Goal: Task Accomplishment & Management: Use online tool/utility

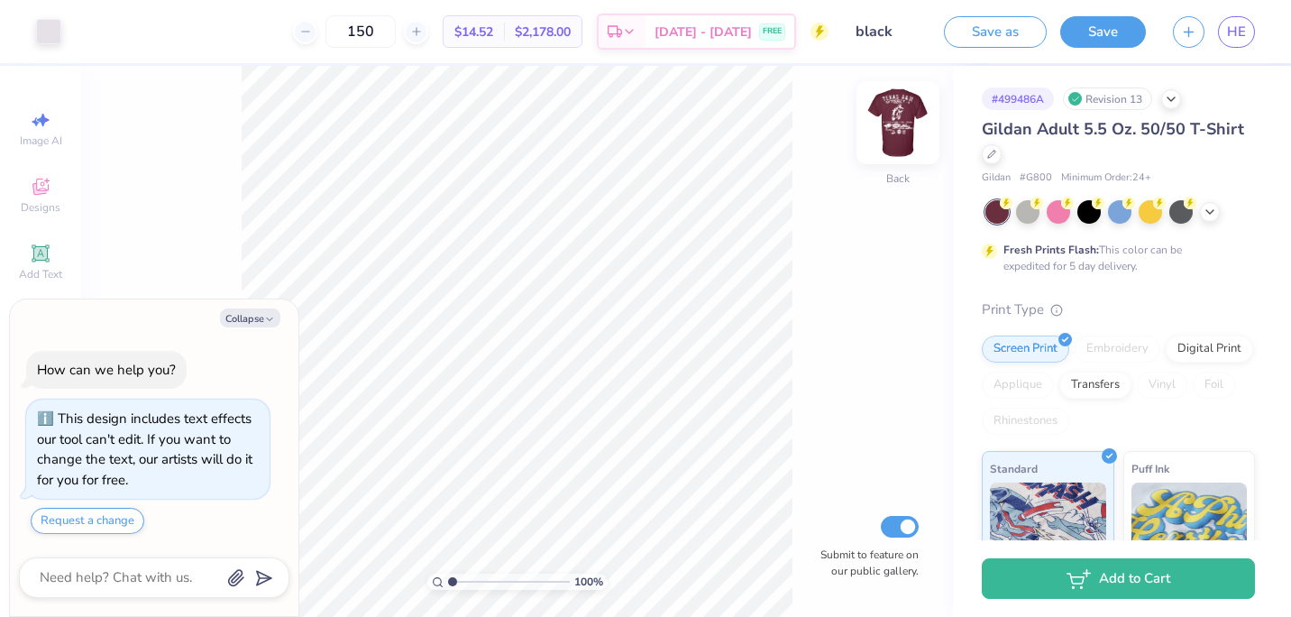
click at [900, 134] on img at bounding box center [898, 123] width 72 height 72
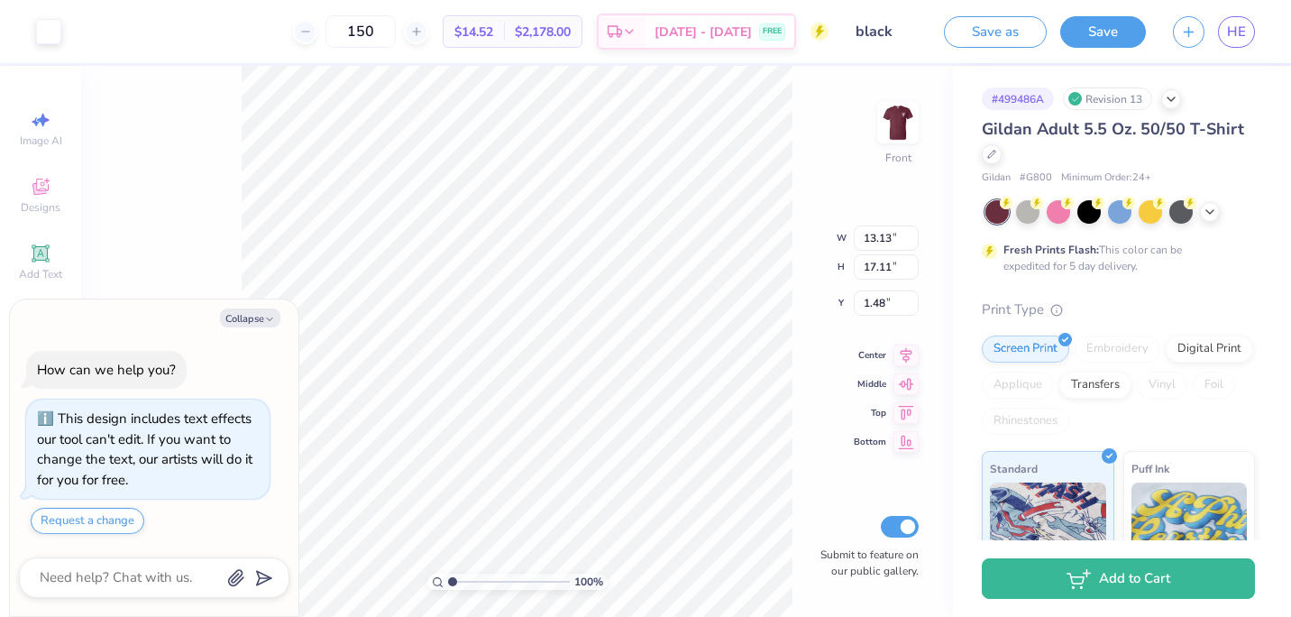
type textarea "x"
type input "1.25869074123847"
type textarea "x"
type input "1.25869074123847"
type textarea "x"
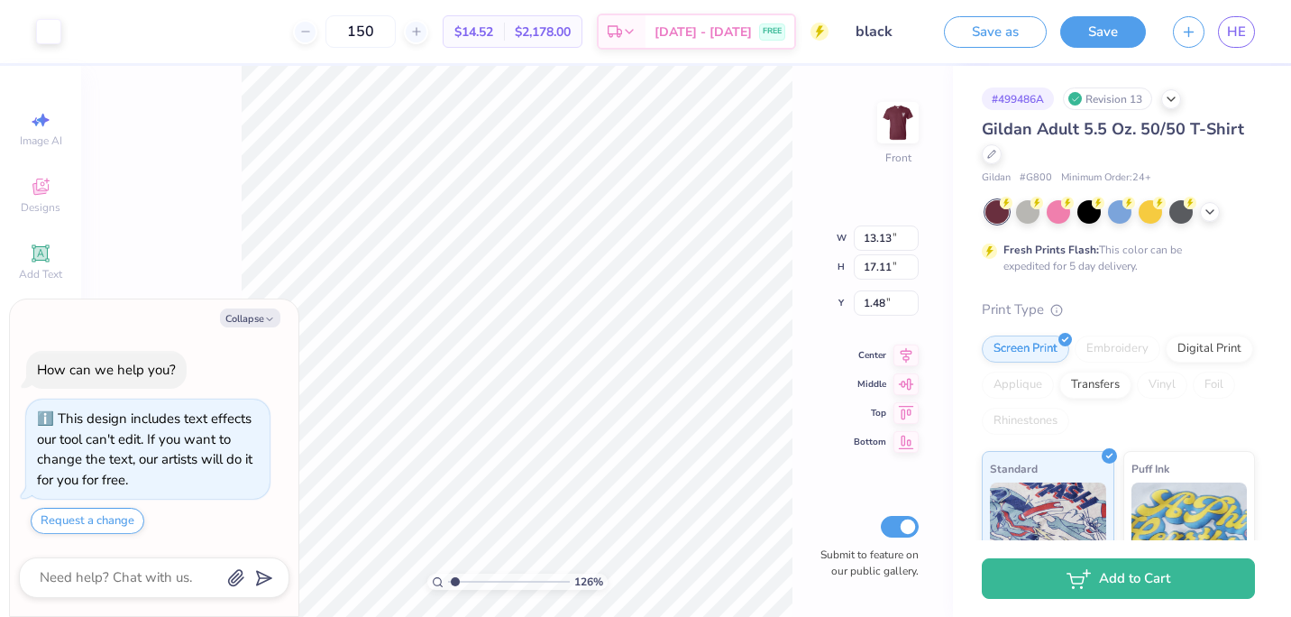
type input "1.25869074123847"
type textarea "x"
type input "1.25869074123847"
type input "4.02"
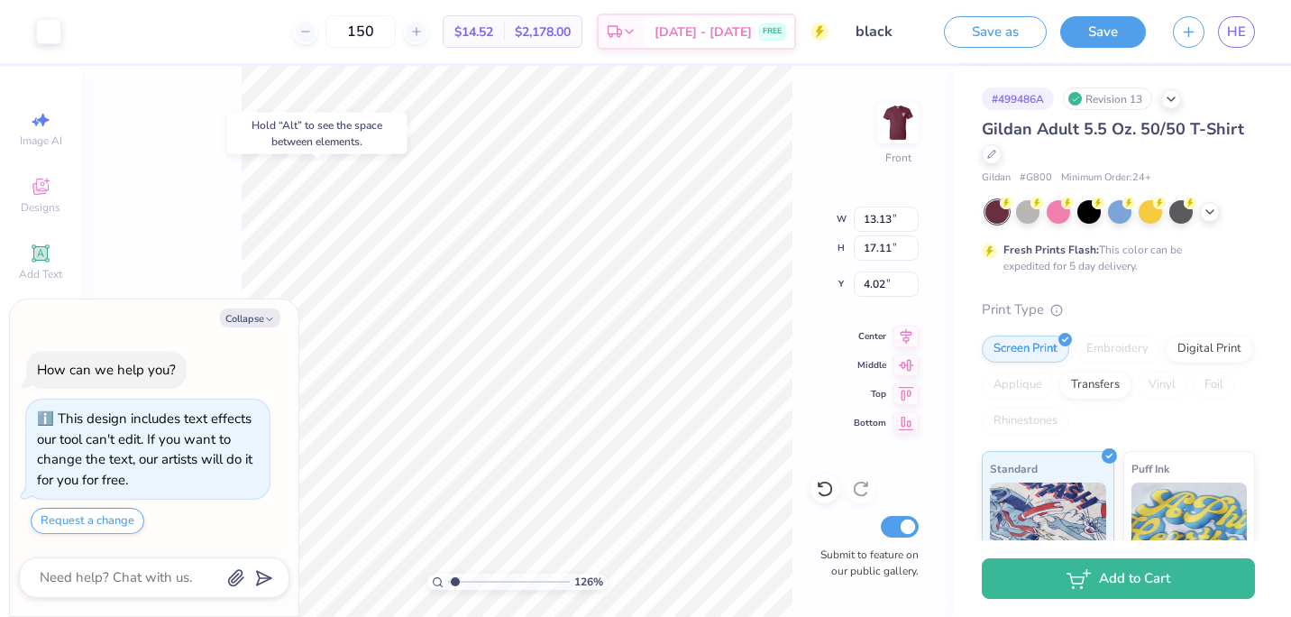
type textarea "x"
type input "1.25869074123847"
type input "0.38"
type input "0.39"
type input "2.15"
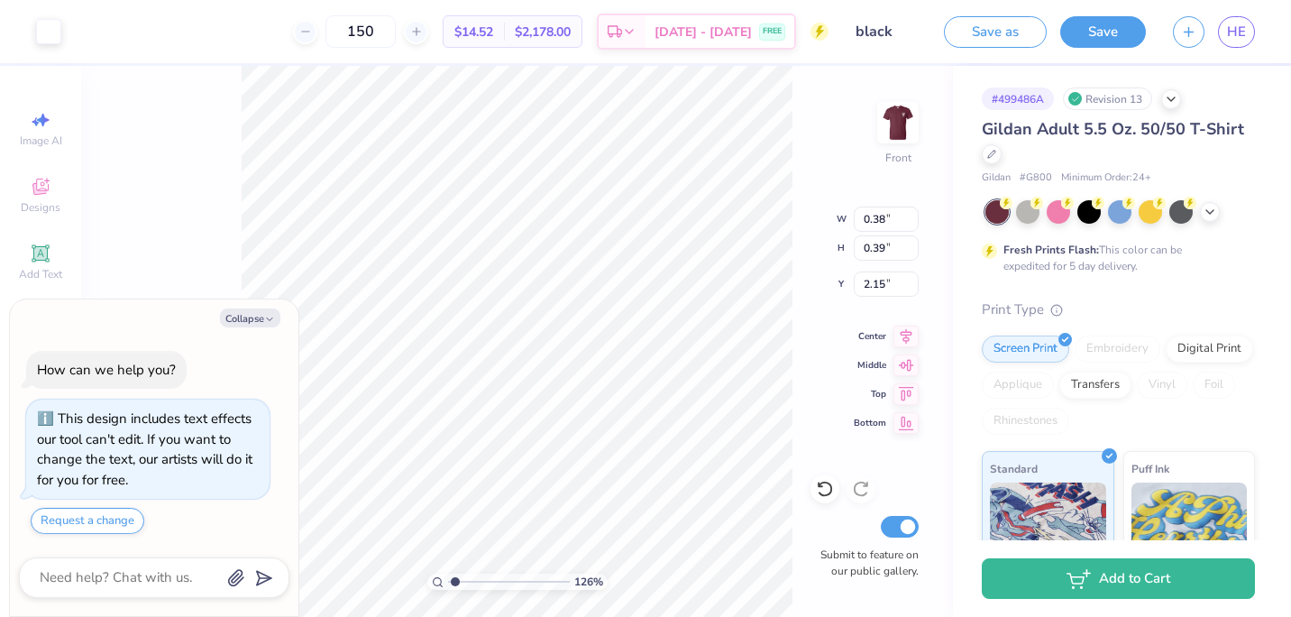
type textarea "x"
type input "1.25869074123847"
type textarea "x"
type input "1.41134258582904"
type textarea "x"
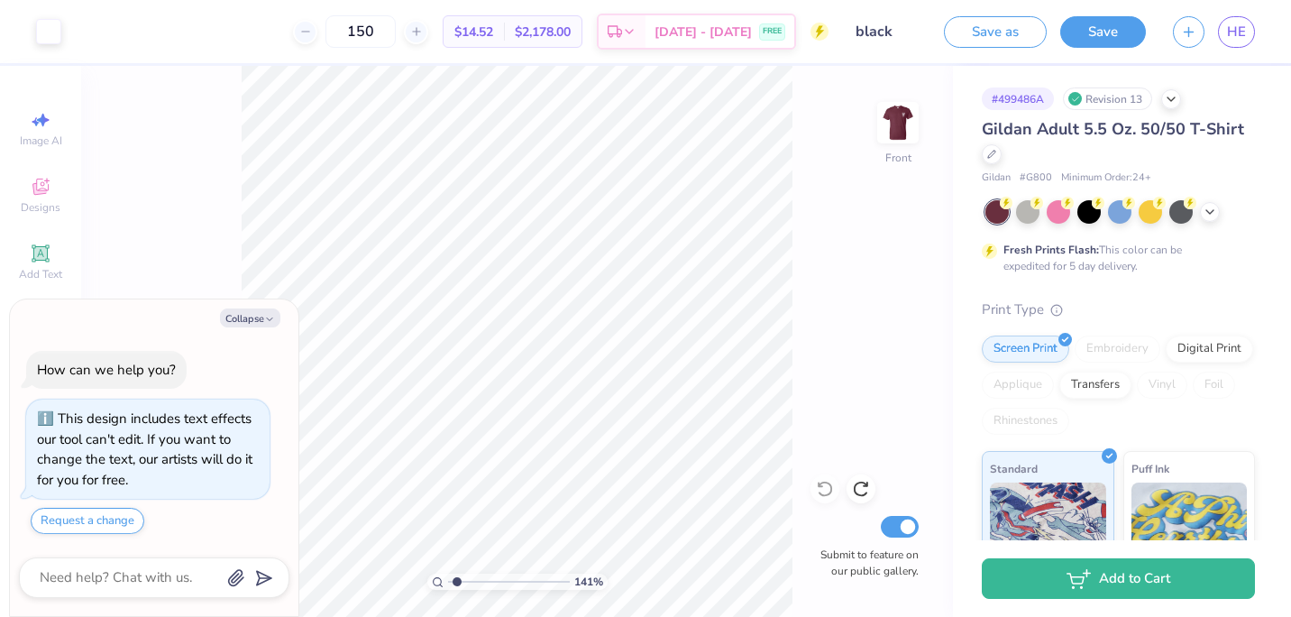
type input "1.41134258582904"
type textarea "x"
type input "1.14059222899104"
